Goal: Task Accomplishment & Management: Manage account settings

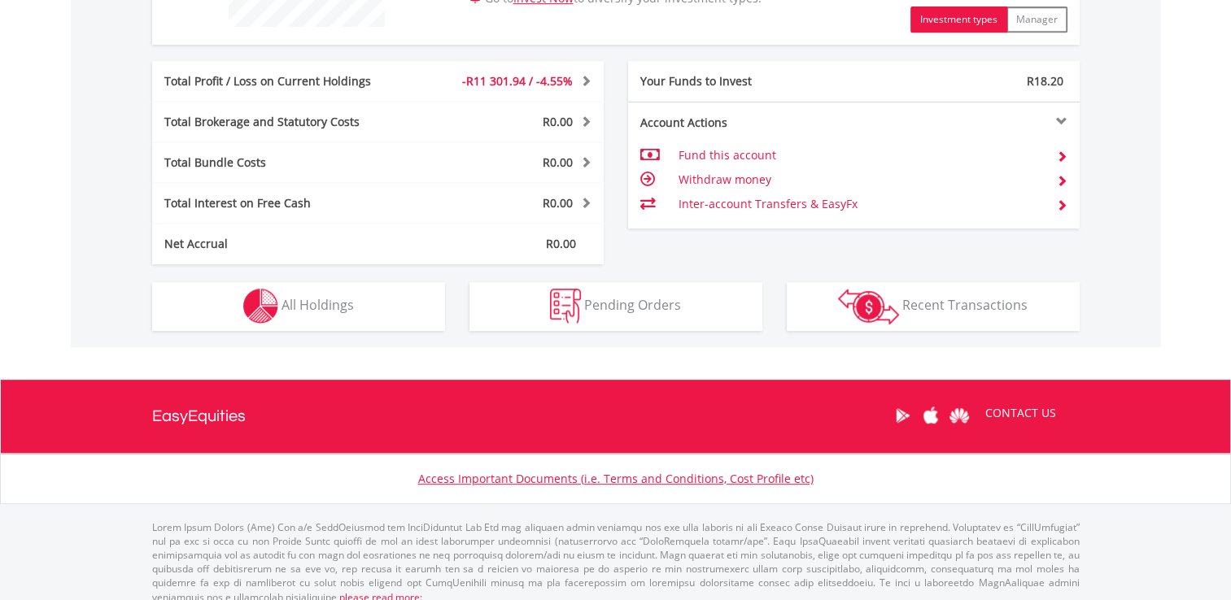
scroll to position [773, 0]
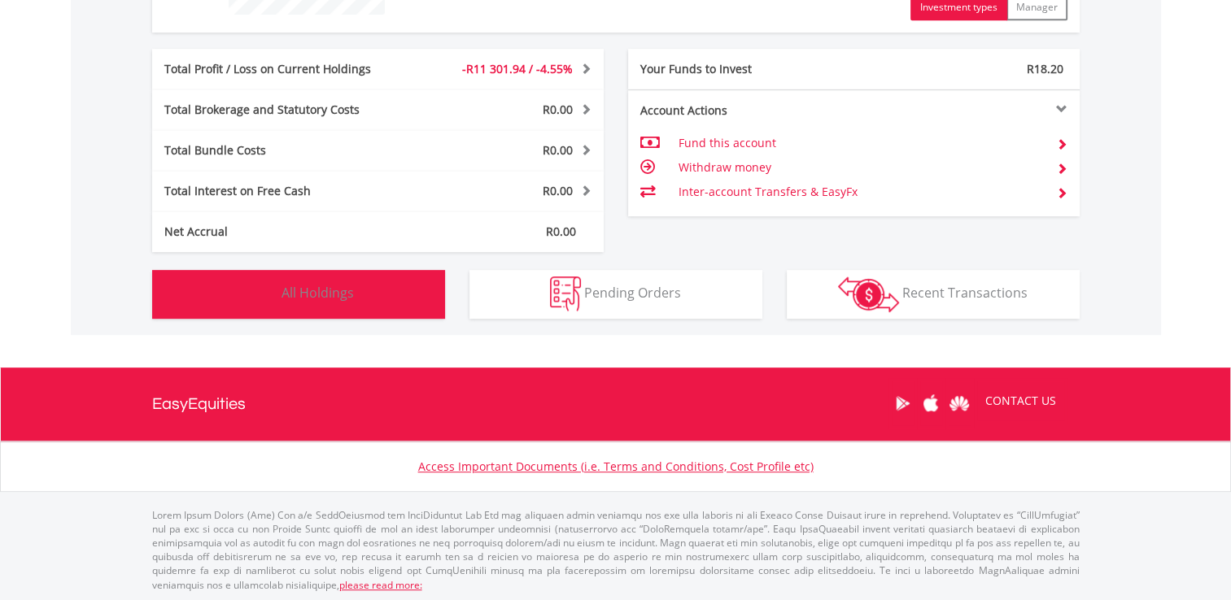
click at [313, 285] on span "All Holdings" at bounding box center [317, 293] width 72 height 18
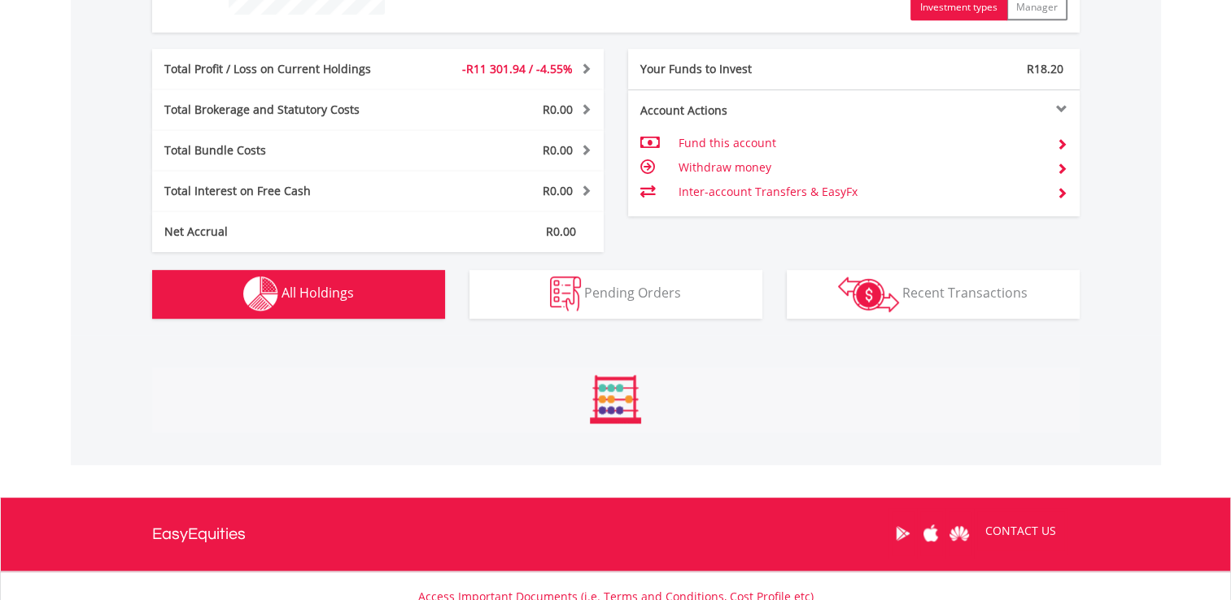
scroll to position [1139, 0]
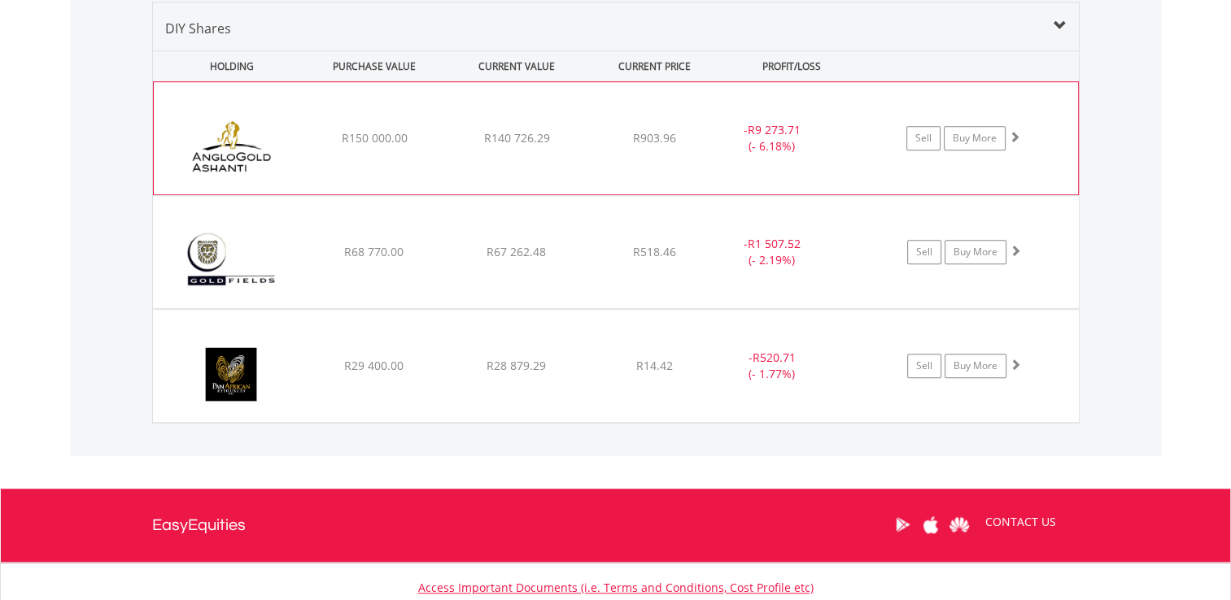
click at [1012, 137] on span at bounding box center [1013, 136] width 11 height 11
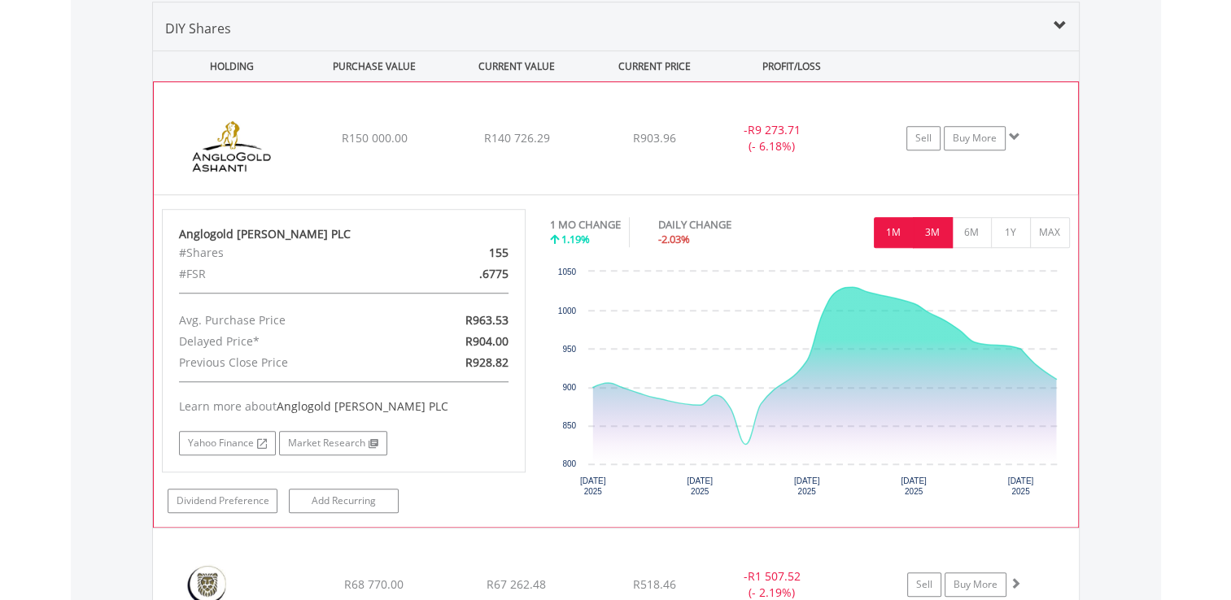
click at [931, 233] on button "3M" at bounding box center [933, 232] width 40 height 31
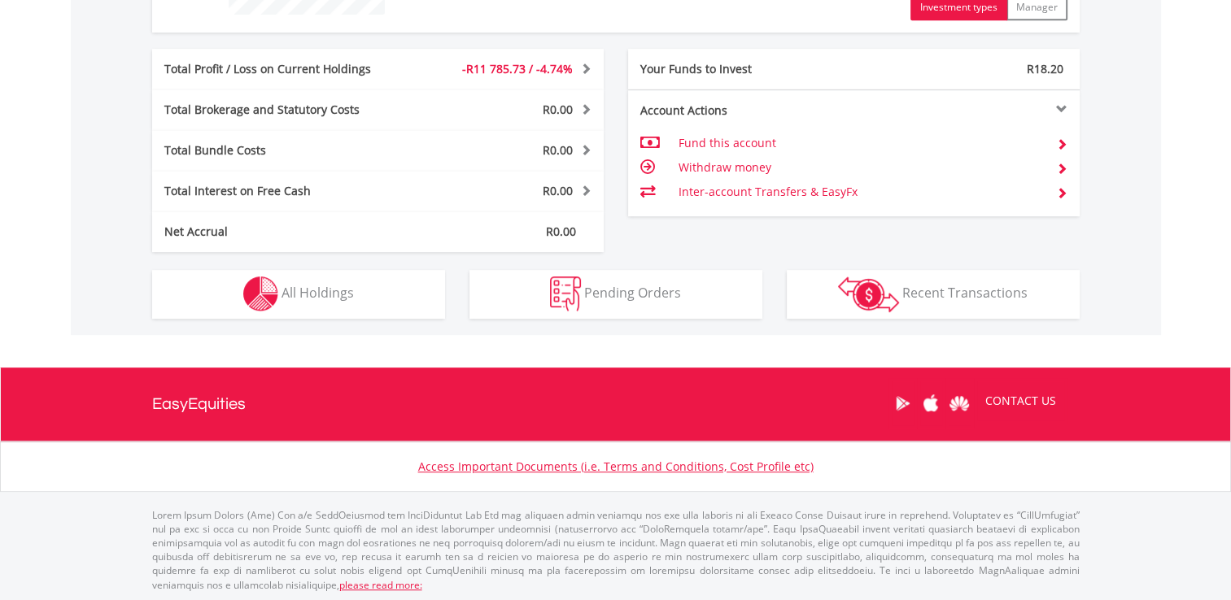
scroll to position [156, 309]
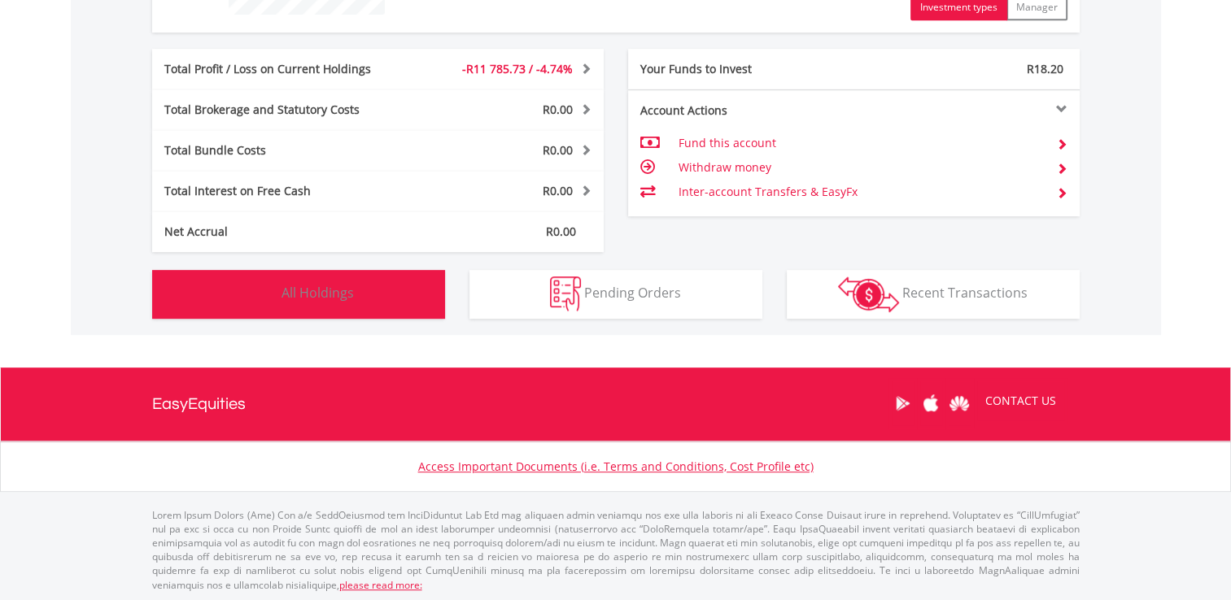
drag, startPoint x: 0, startPoint y: 0, endPoint x: 355, endPoint y: 295, distance: 461.4
click at [355, 295] on button "Holdings All Holdings" at bounding box center [298, 294] width 293 height 49
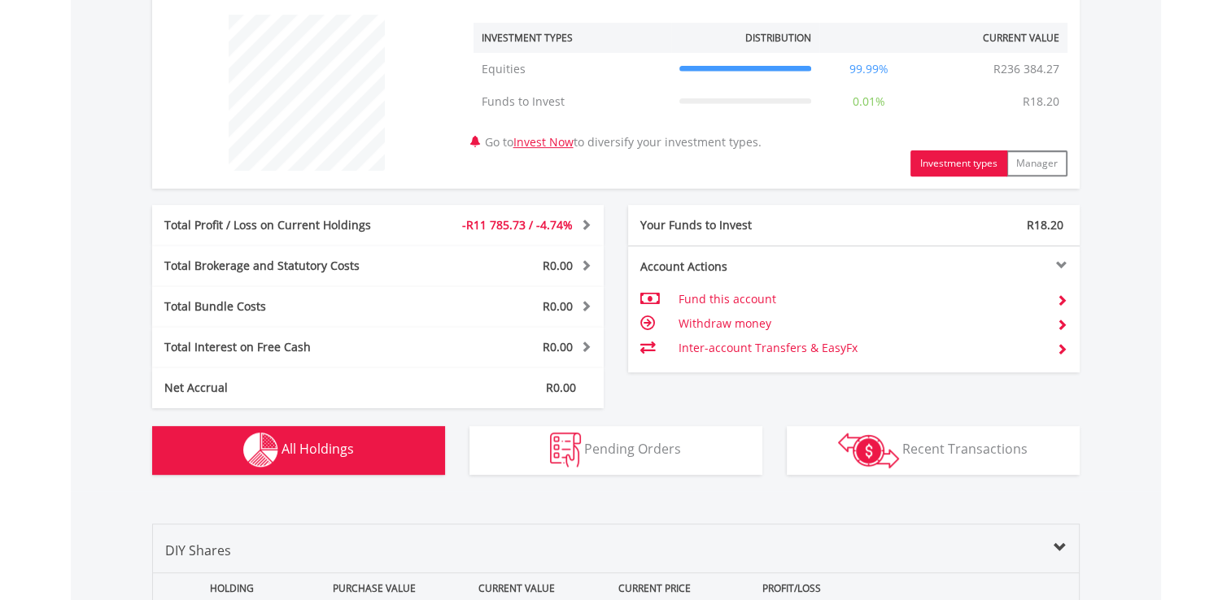
scroll to position [651, 0]
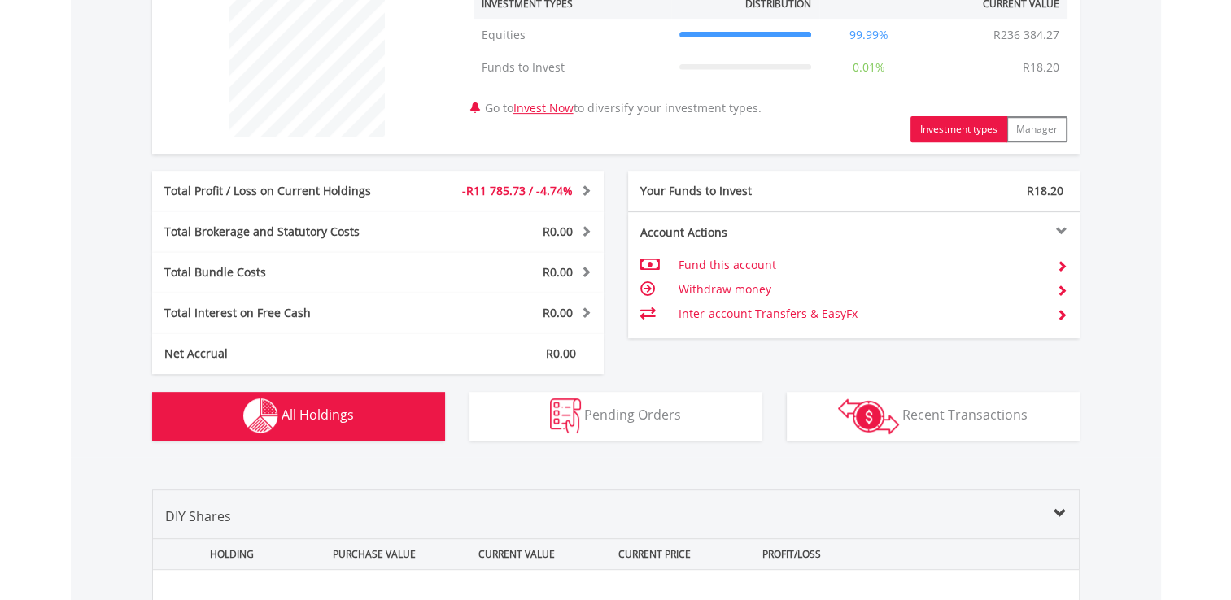
click at [305, 414] on span "All Holdings" at bounding box center [317, 415] width 72 height 18
click at [312, 413] on span "All Holdings" at bounding box center [317, 415] width 72 height 18
click at [327, 417] on span "All Holdings" at bounding box center [317, 415] width 72 height 18
click at [732, 291] on td "Withdraw money" at bounding box center [859, 289] width 365 height 24
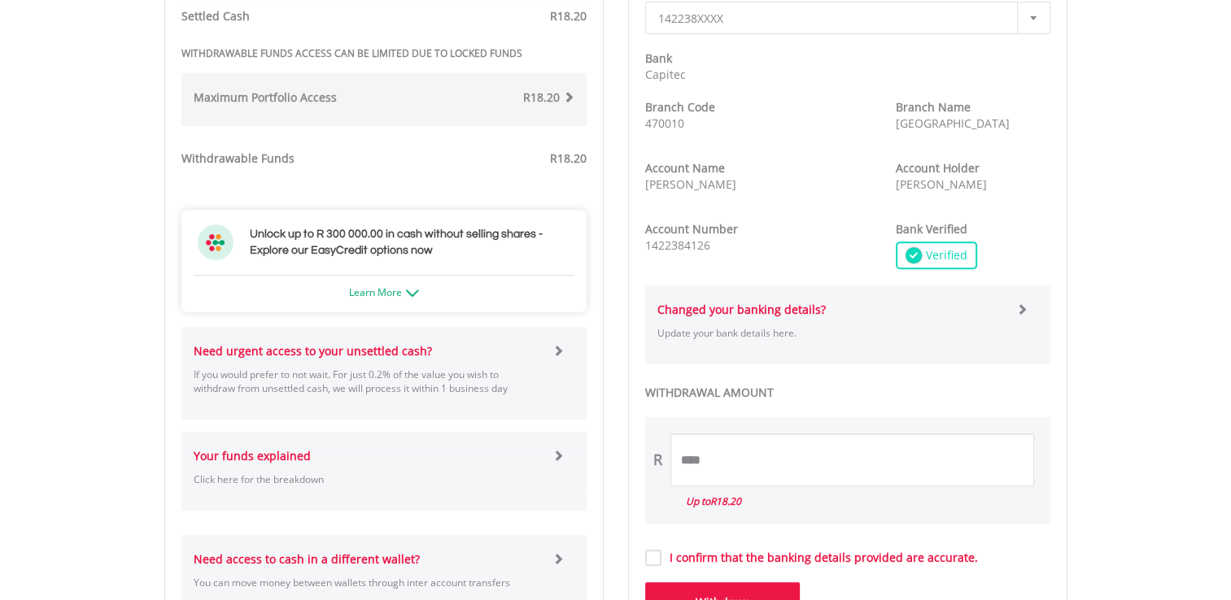
scroll to position [651, 0]
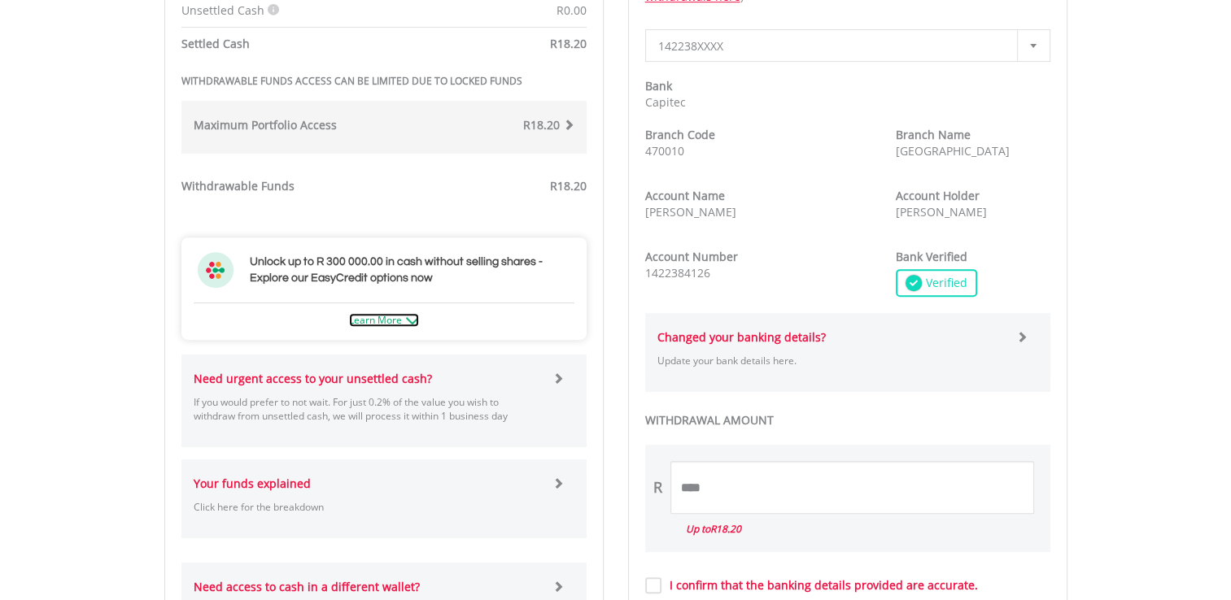
click at [381, 320] on link "Learn More" at bounding box center [384, 320] width 70 height 14
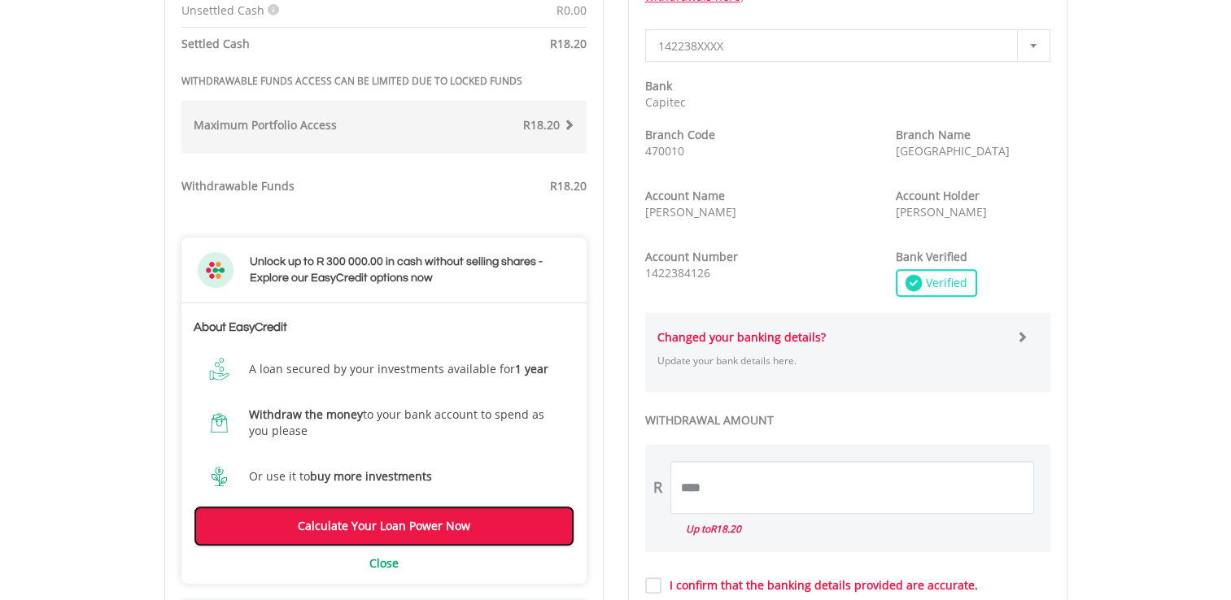
click at [381, 525] on link "Calculate Your Loan Power Now" at bounding box center [384, 526] width 381 height 41
